Goal: Information Seeking & Learning: Understand process/instructions

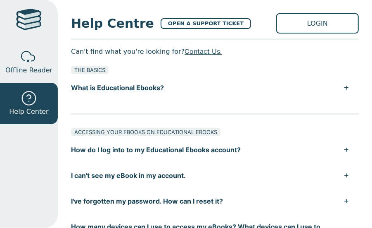
scroll to position [45, 0]
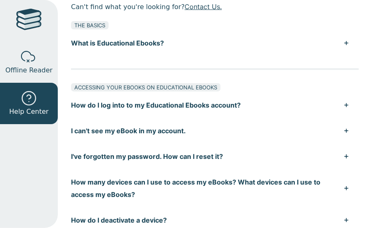
click at [147, 110] on button "How do I log into to my Educational Ebooks account?" at bounding box center [215, 105] width 288 height 26
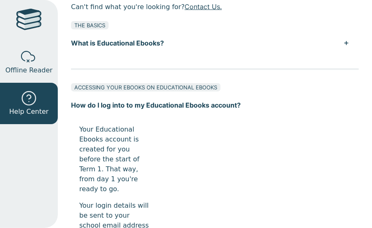
scroll to position [218, 0]
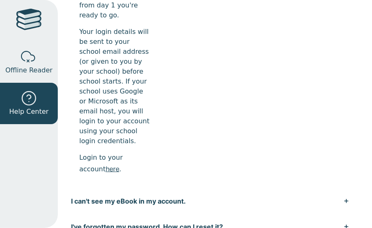
click at [94, 169] on p "Login to your account here ." at bounding box center [114, 163] width 71 height 22
click at [106, 169] on link "here" at bounding box center [113, 168] width 14 height 8
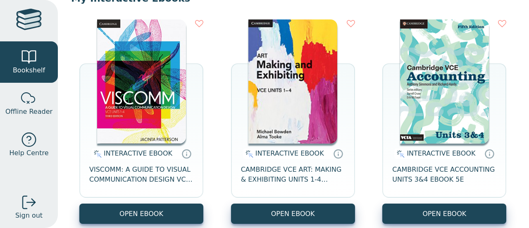
scroll to position [99, 0]
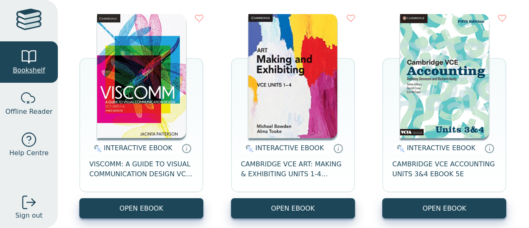
click at [25, 59] on div at bounding box center [29, 57] width 17 height 17
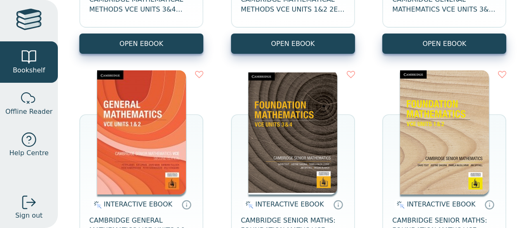
scroll to position [705, 0]
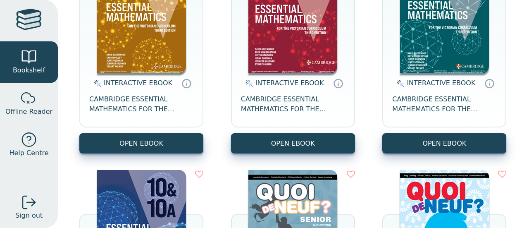
scroll to position [1046, 0]
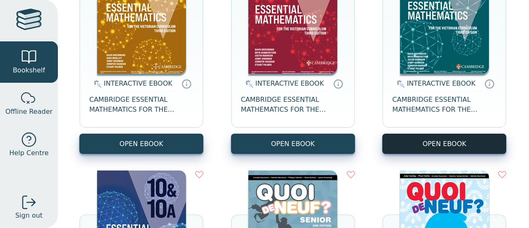
click at [409, 142] on button "OPEN EBOOK" at bounding box center [444, 143] width 124 height 20
